Goal: Information Seeking & Learning: Learn about a topic

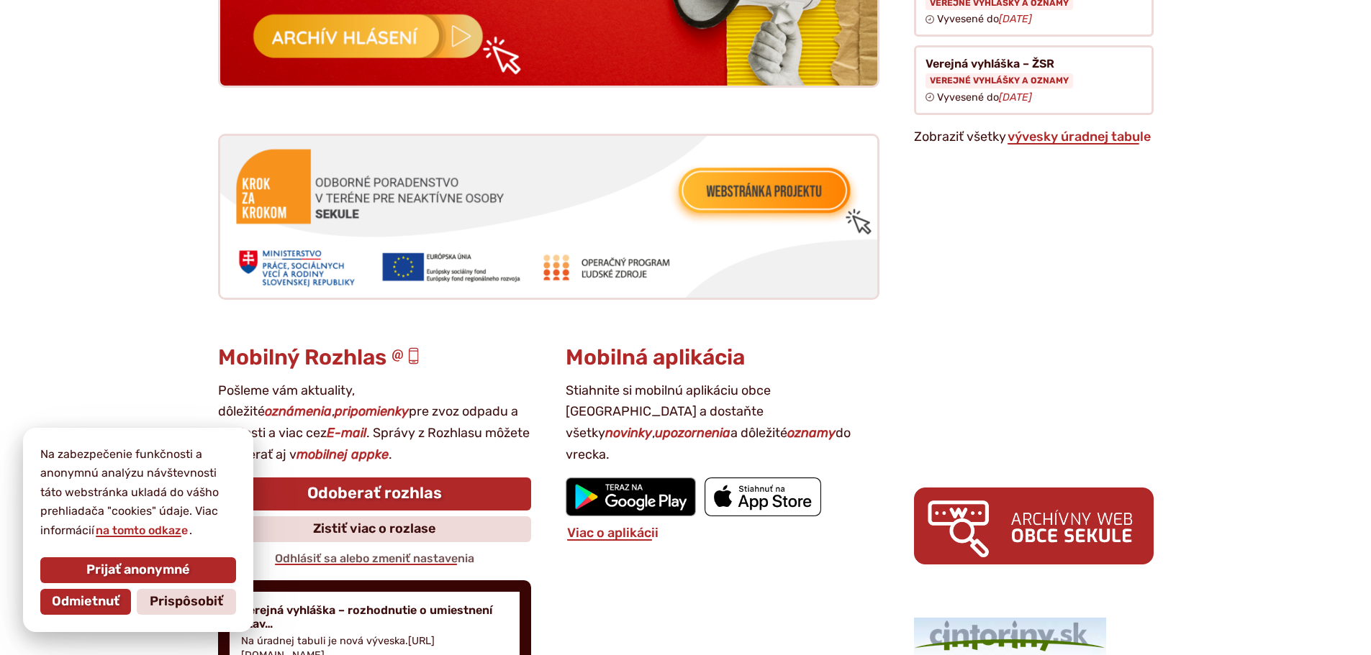
scroll to position [1799, 0]
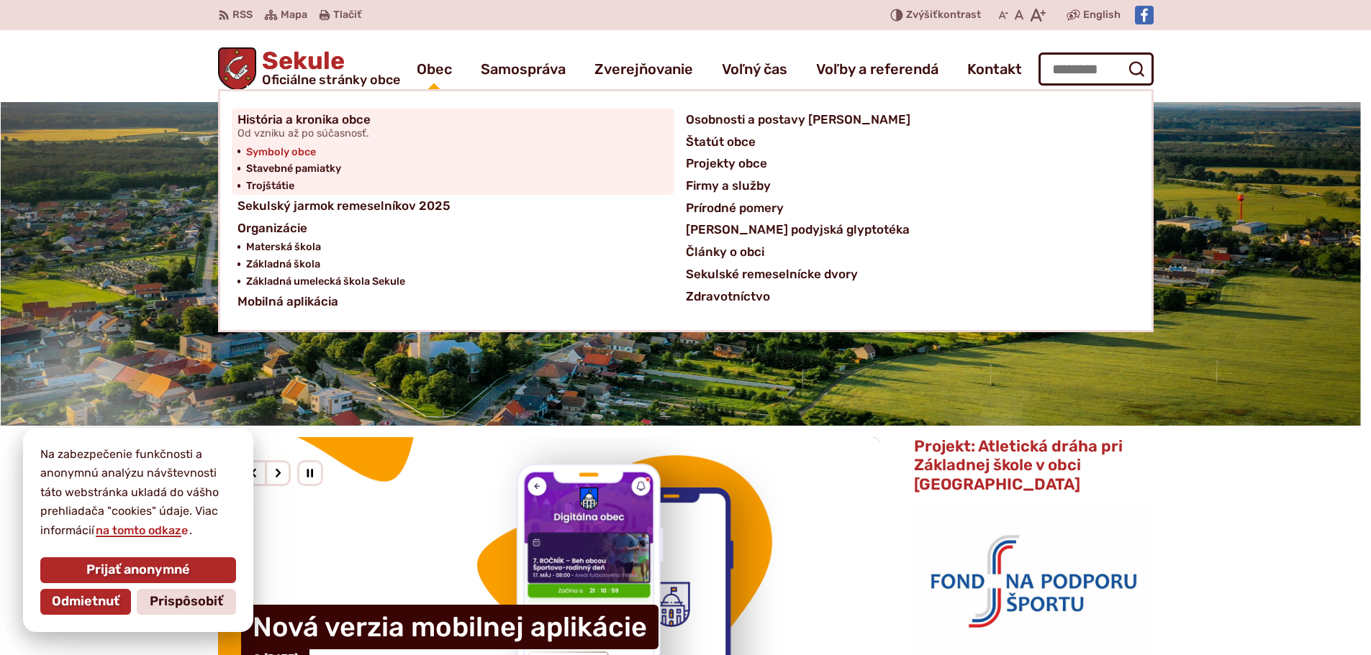
click at [291, 148] on span "Symboly obce" at bounding box center [281, 152] width 70 height 17
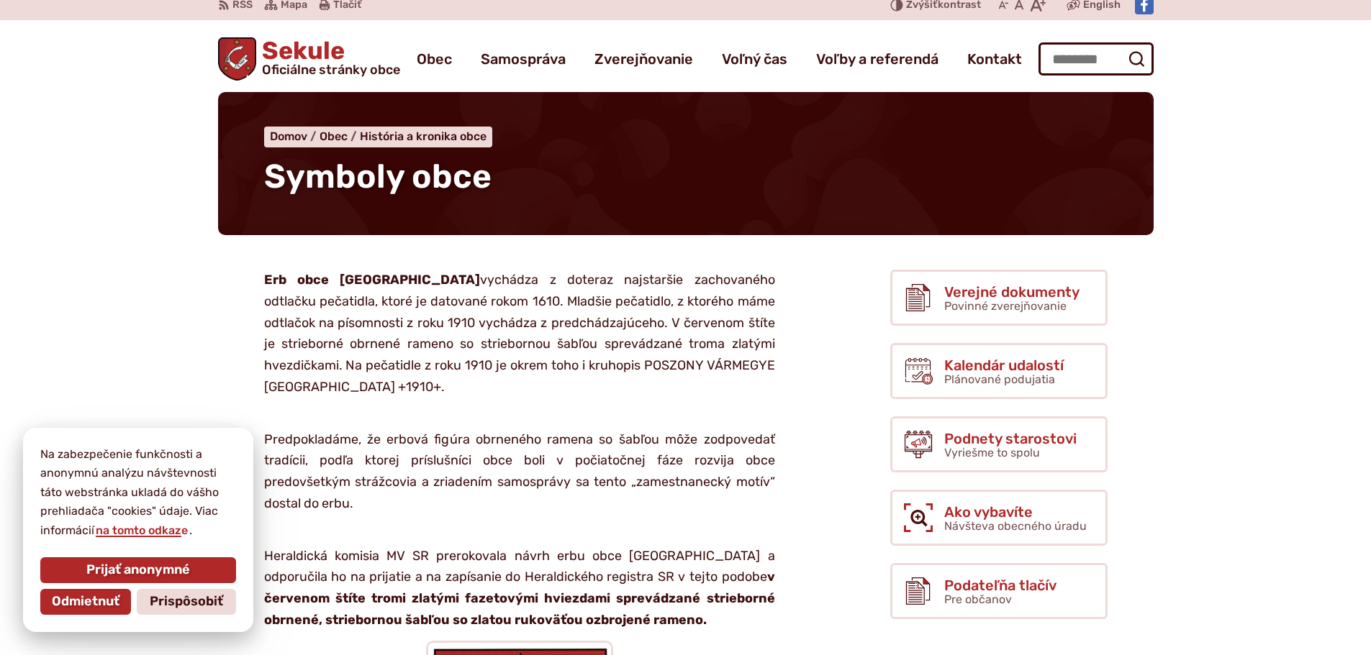
scroll to position [432, 0]
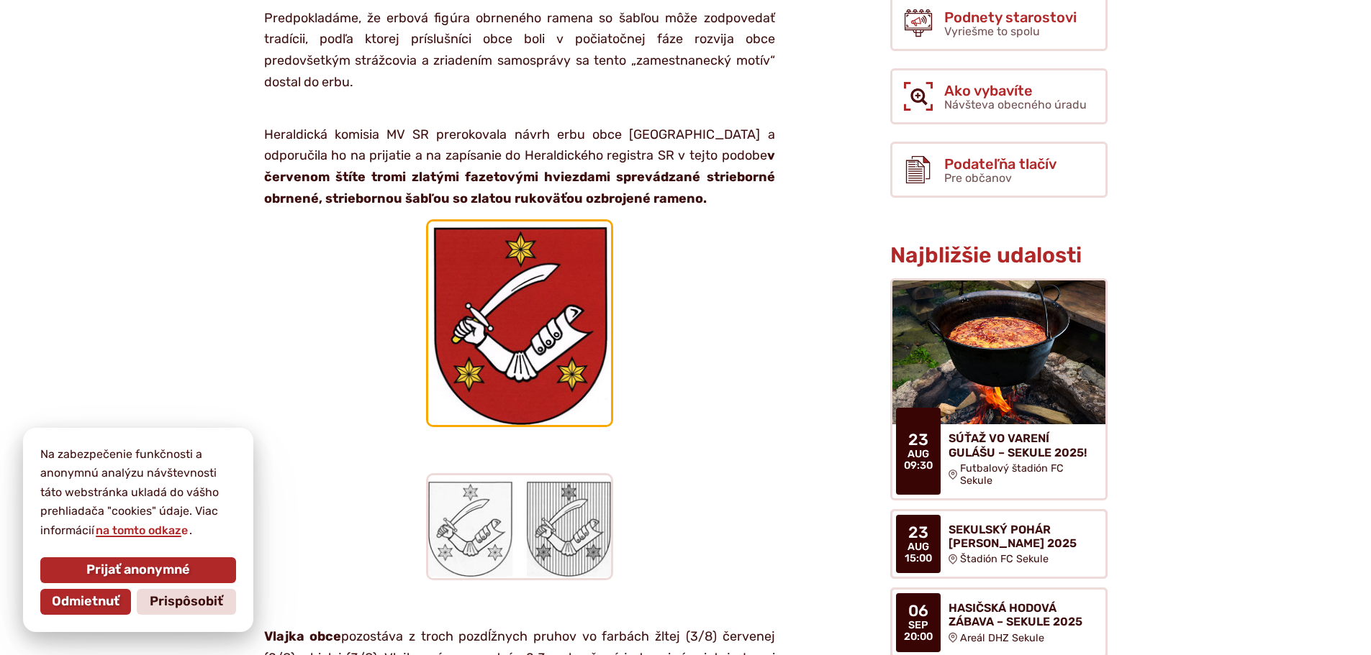
click at [517, 304] on img at bounding box center [519, 323] width 187 height 208
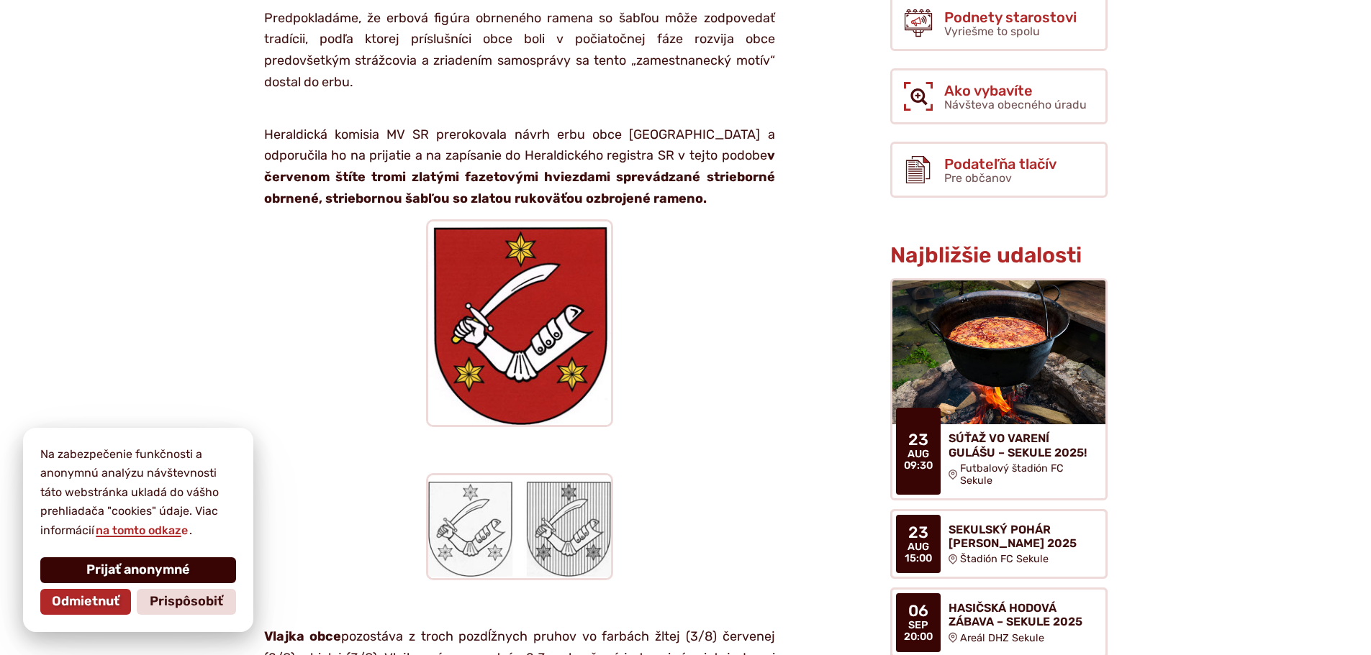
click at [146, 571] on span "Prijať anonymné" at bounding box center [138, 571] width 104 height 16
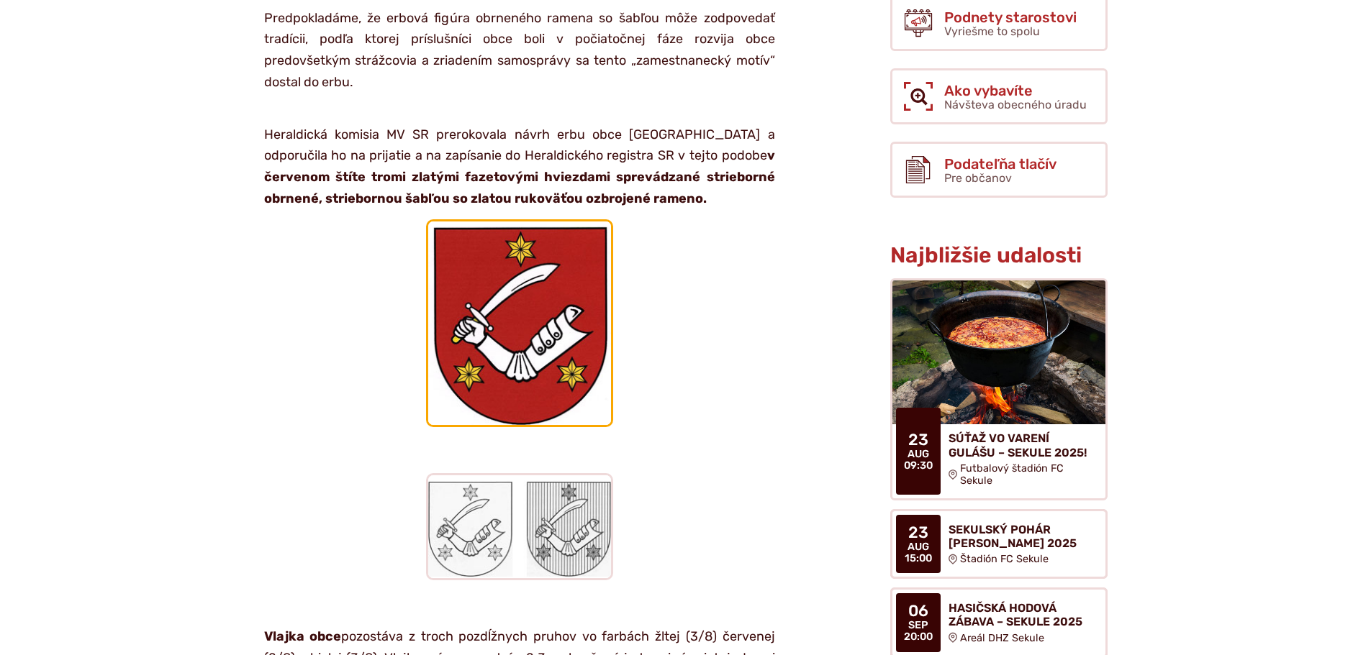
click at [525, 299] on img at bounding box center [519, 323] width 187 height 208
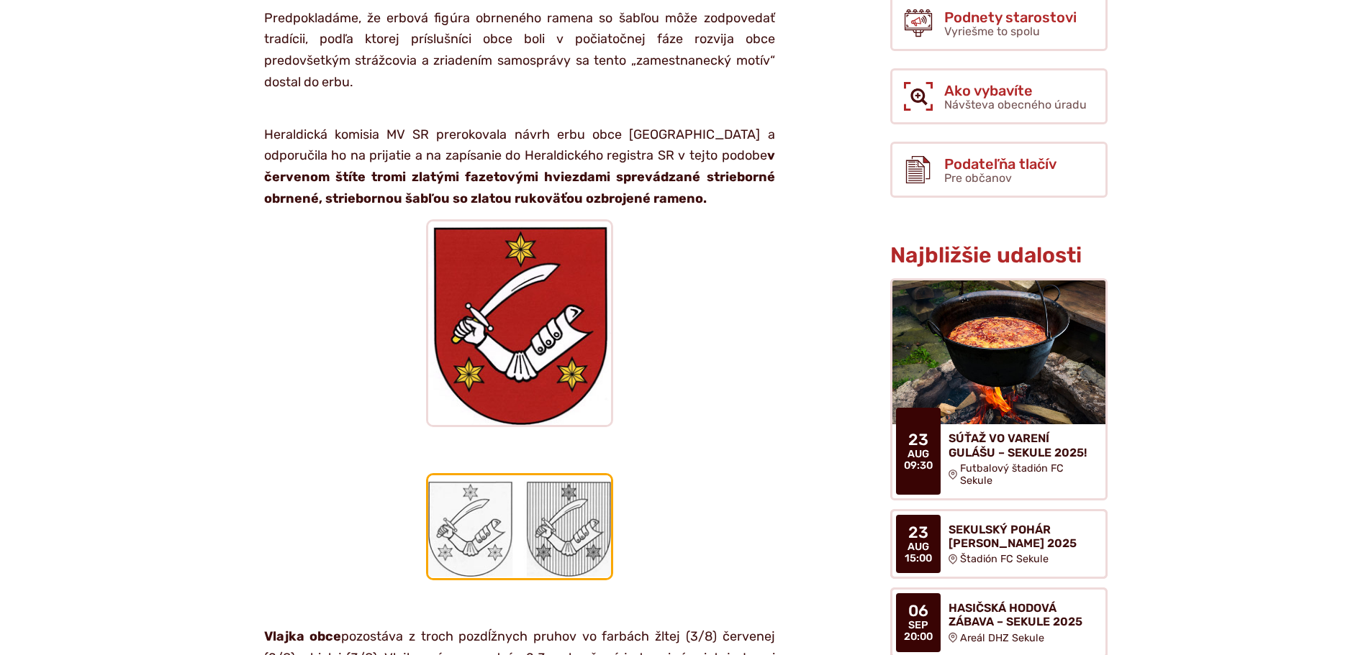
drag, startPoint x: 523, startPoint y: 327, endPoint x: 471, endPoint y: 530, distance: 210.3
click at [471, 530] on img at bounding box center [519, 526] width 187 height 107
click at [473, 528] on img at bounding box center [519, 526] width 187 height 107
click at [473, 527] on img at bounding box center [519, 526] width 187 height 107
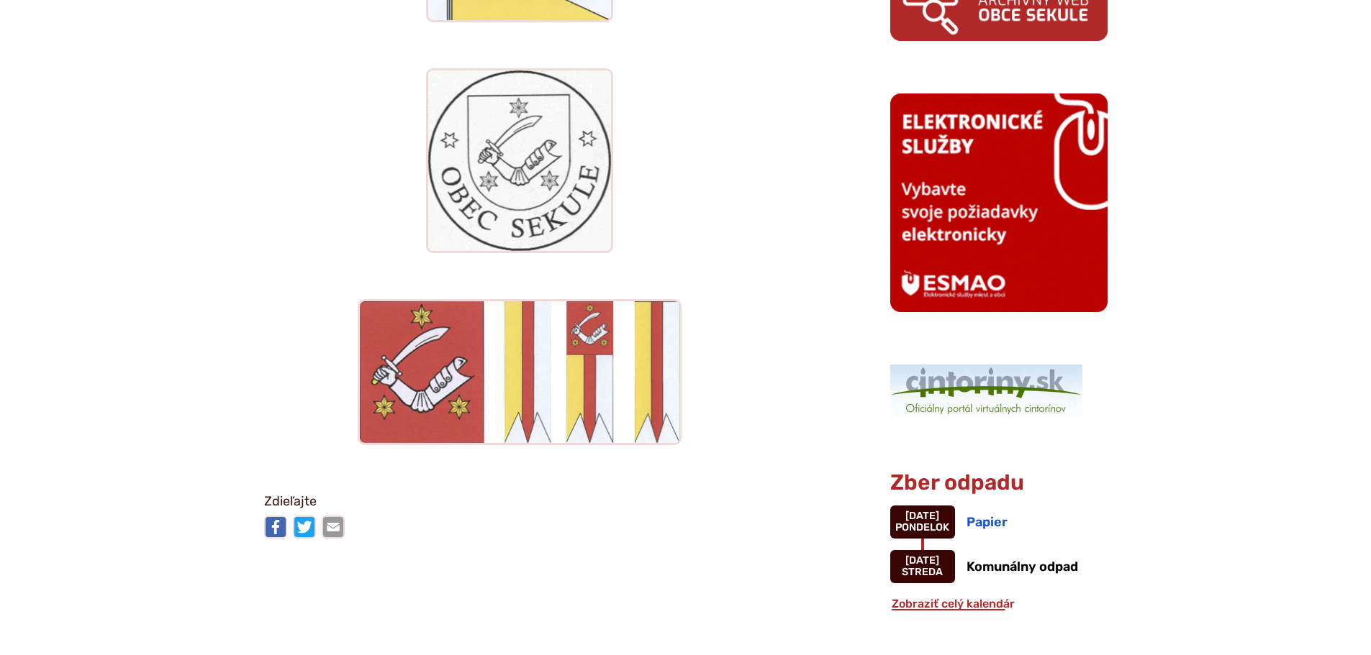
scroll to position [1223, 0]
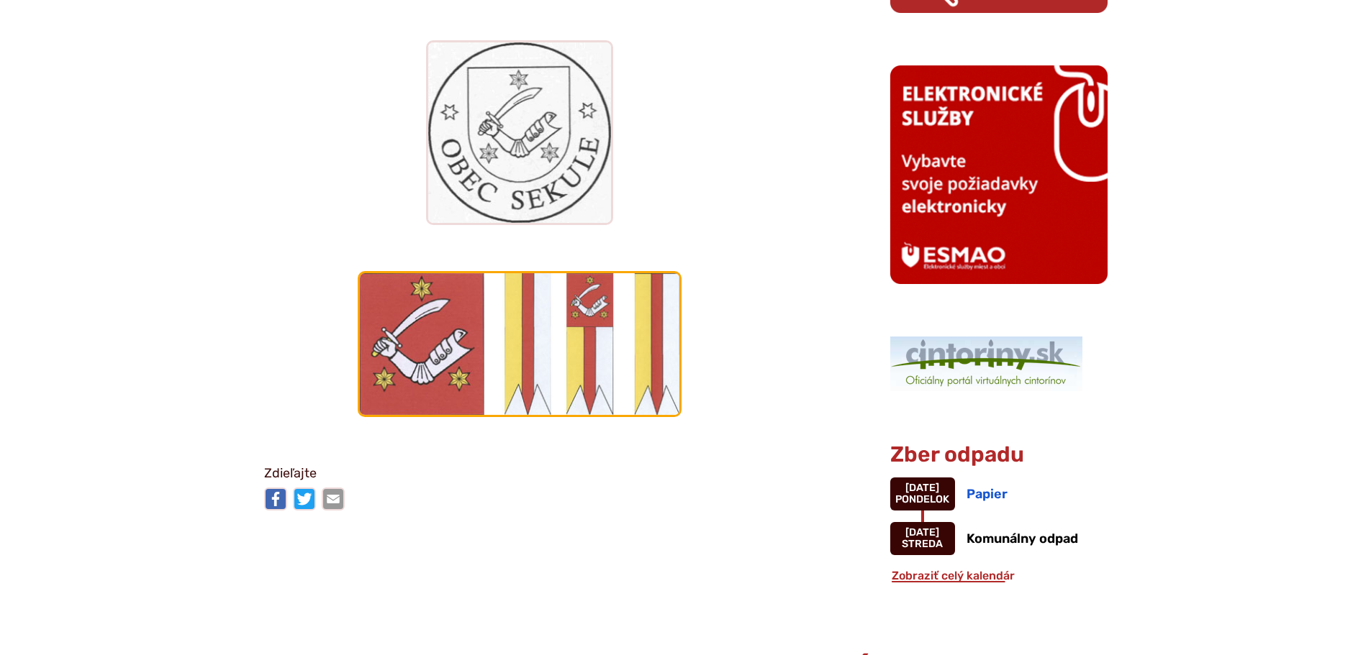
click at [571, 351] on img at bounding box center [520, 344] width 324 height 146
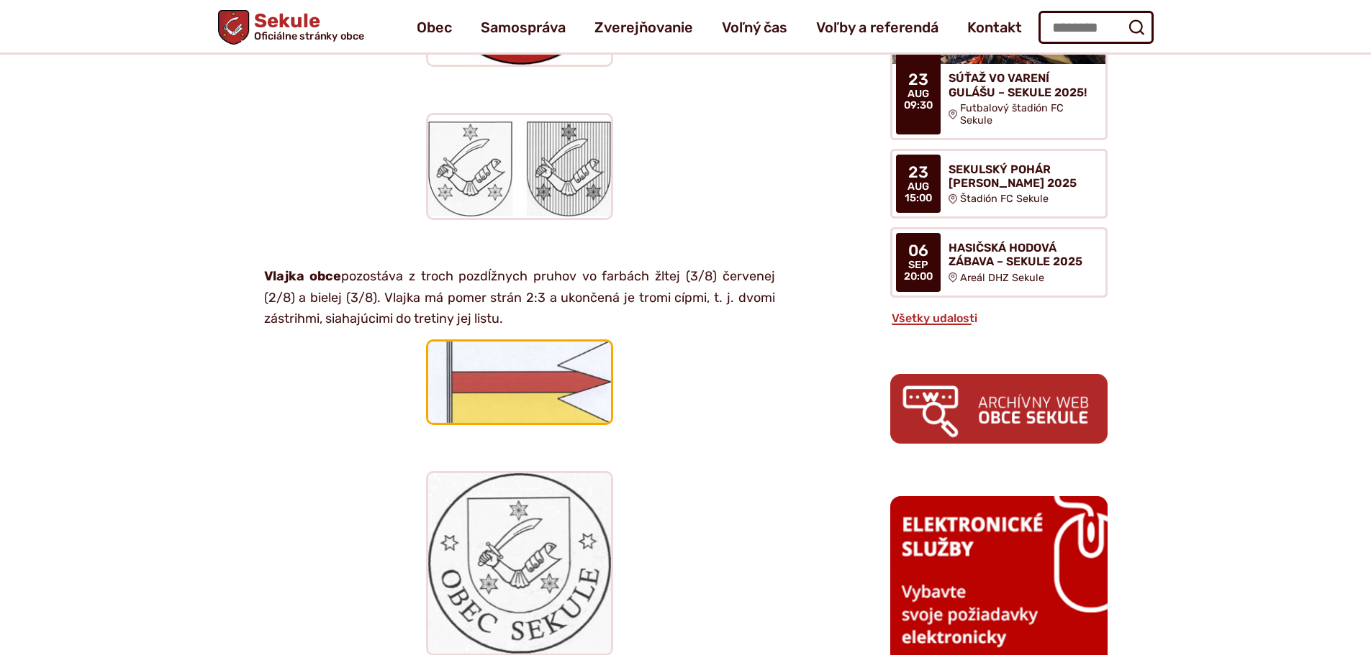
scroll to position [791, 0]
click at [541, 382] on img at bounding box center [519, 382] width 187 height 85
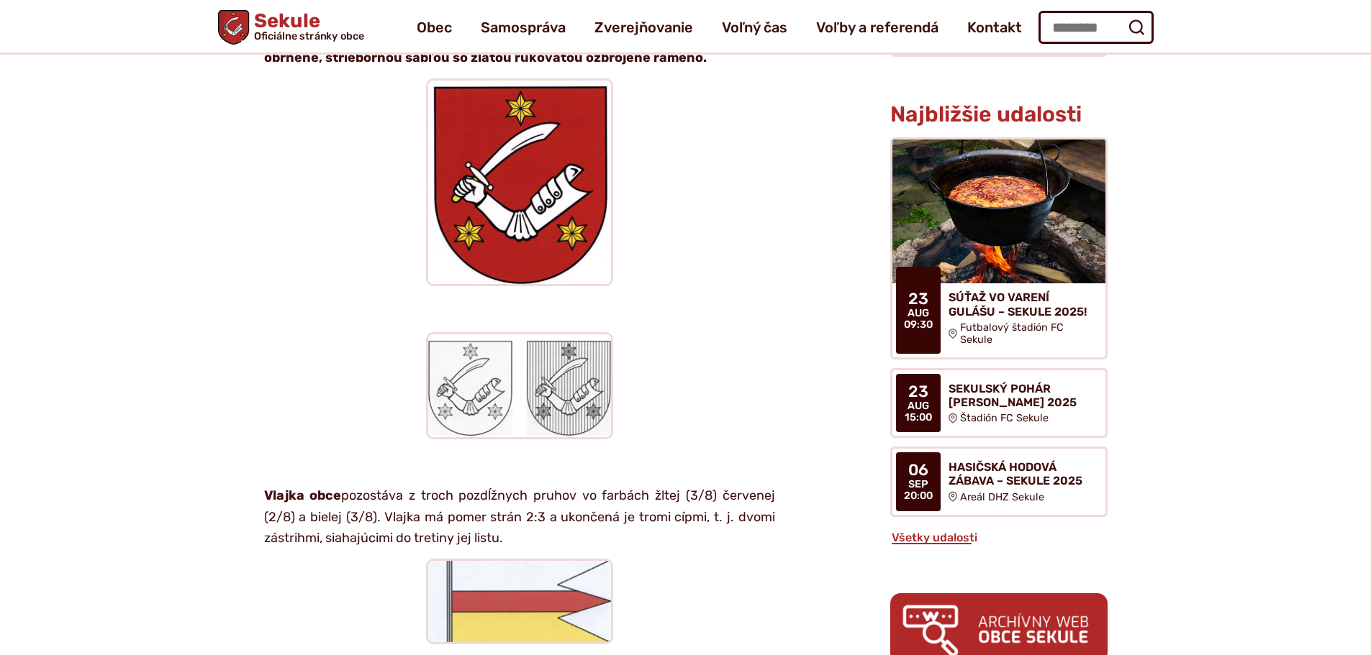
scroll to position [432, 0]
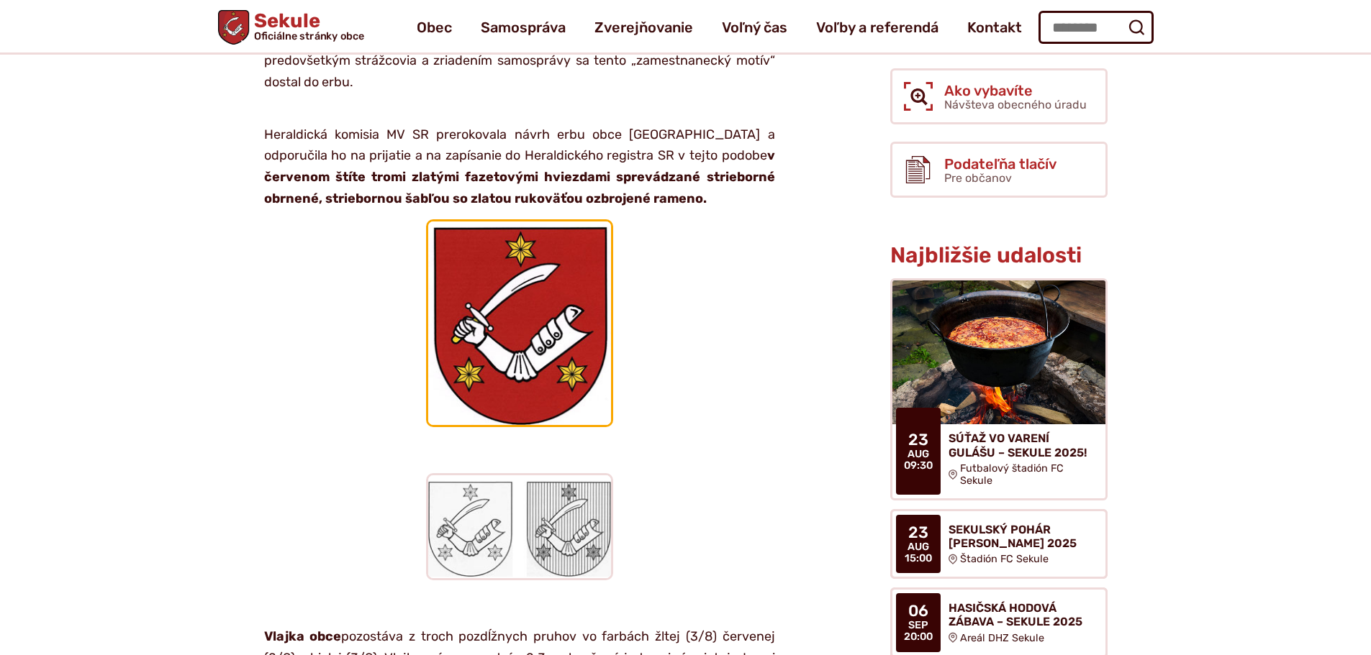
click at [514, 327] on img at bounding box center [519, 323] width 187 height 208
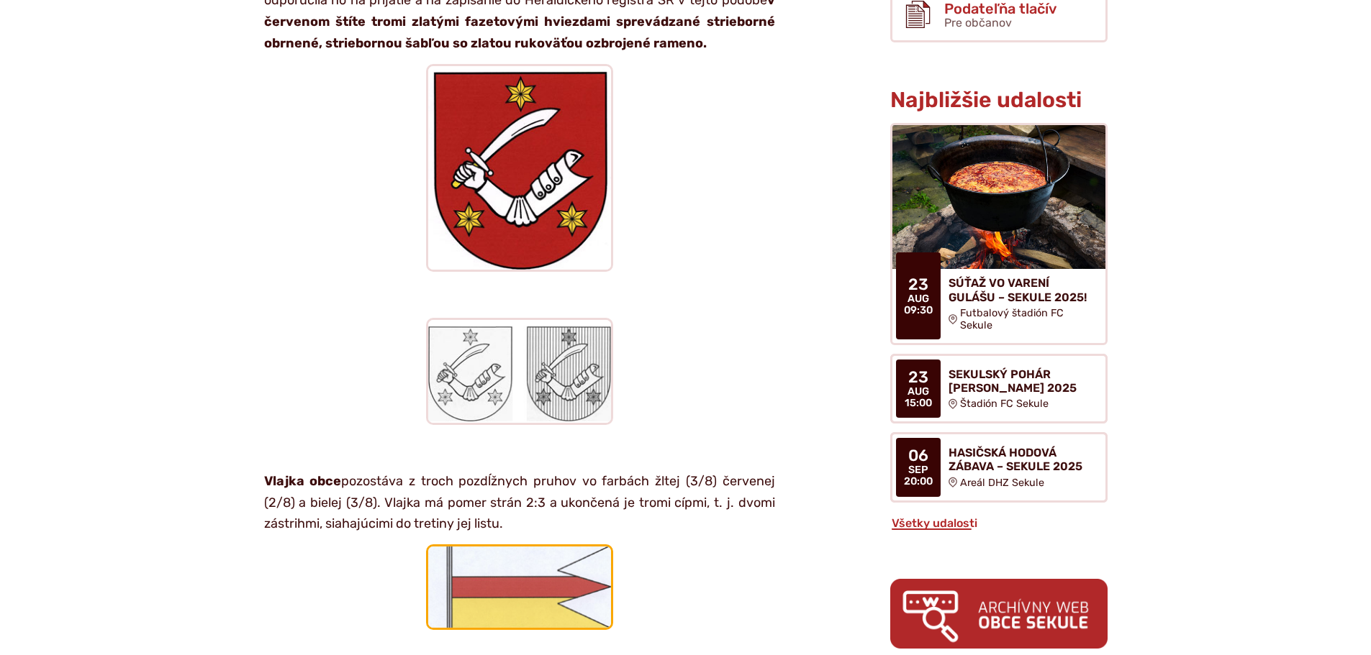
scroll to position [791, 0]
